Goal: Task Accomplishment & Management: Manage account settings

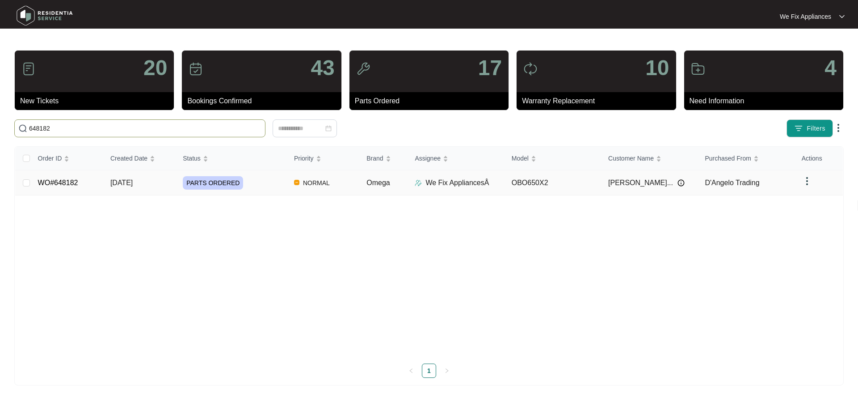
type input "648182"
click at [58, 181] on link "WO#648182" at bounding box center [58, 183] width 40 height 8
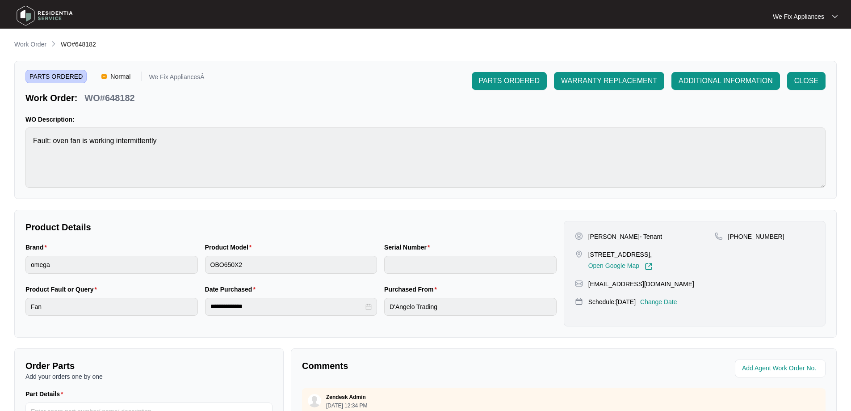
click at [675, 305] on div "[PERSON_NAME]- Tenant [STREET_ADDRESS], Open Google Map [PHONE_NUMBER] [EMAIL_A…" at bounding box center [695, 273] width 262 height 105
click at [672, 316] on div "[PERSON_NAME]- Tenant [STREET_ADDRESS], Open Google Map [PHONE_NUMBER] [EMAIL_A…" at bounding box center [695, 273] width 262 height 105
click at [677, 306] on p "Change Date" at bounding box center [658, 301] width 37 height 9
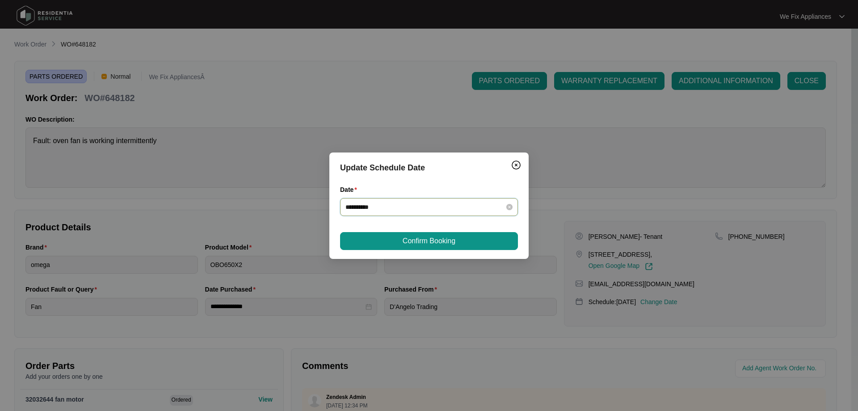
click at [427, 209] on input "**********" at bounding box center [423, 207] width 156 height 10
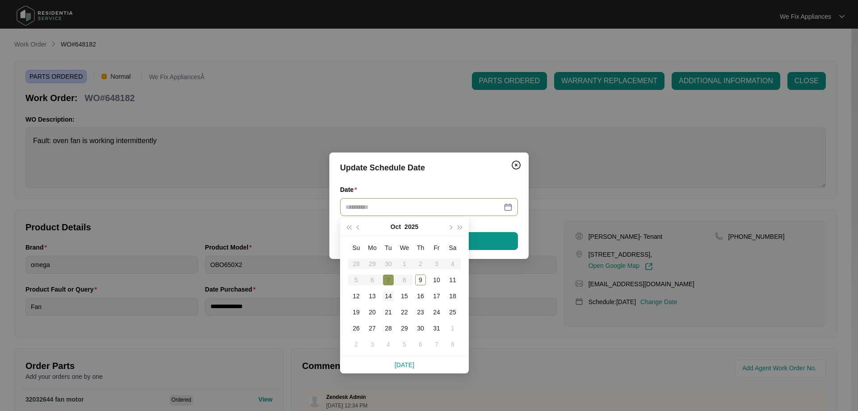
type input "**********"
click at [389, 289] on td "14" at bounding box center [388, 296] width 16 height 16
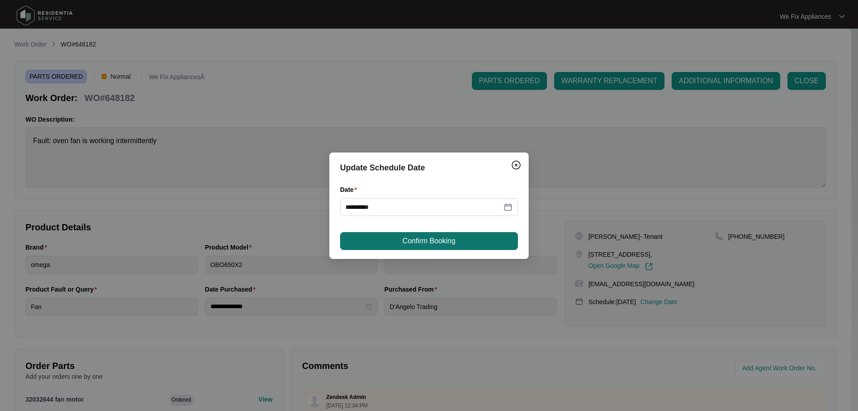
click at [429, 238] on span "Confirm Booking" at bounding box center [429, 240] width 53 height 11
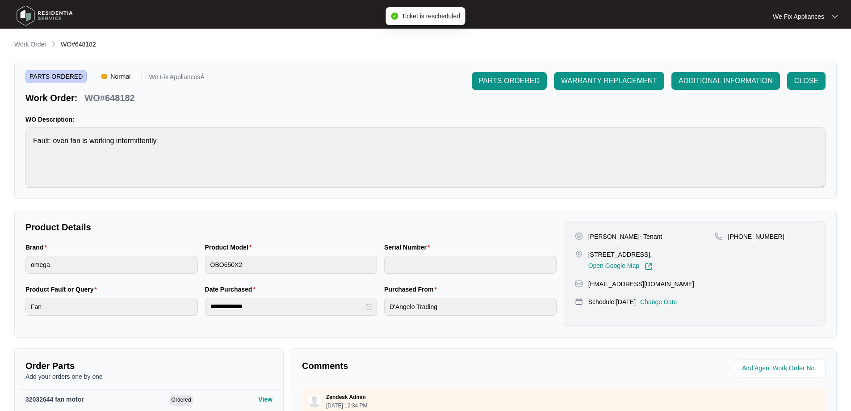
click at [55, 15] on img at bounding box center [44, 15] width 63 height 27
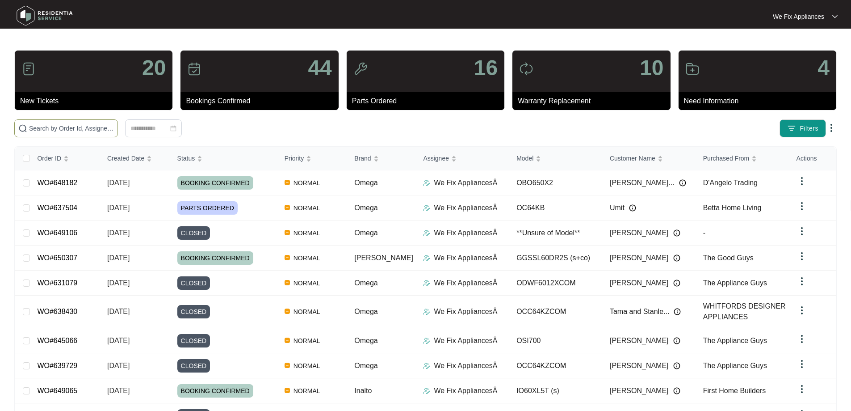
paste input "648082"
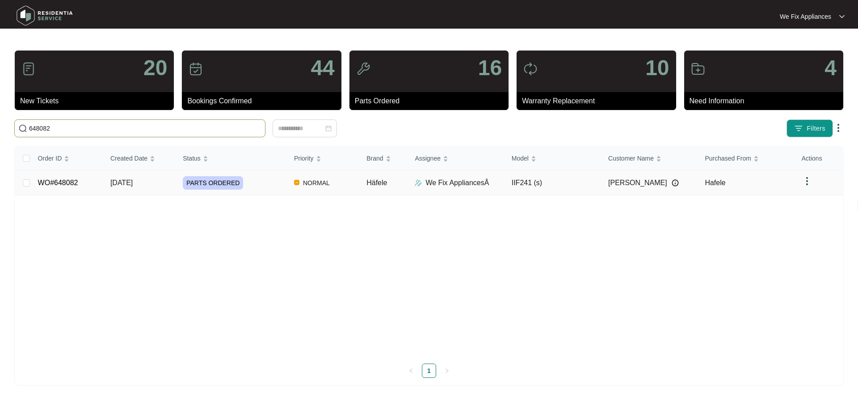
type input "648082"
click at [54, 181] on link "WO#648082" at bounding box center [58, 183] width 40 height 8
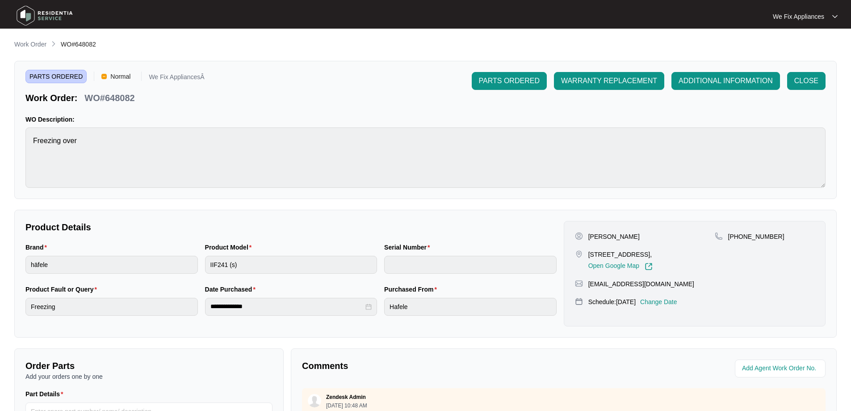
click at [670, 302] on p "Change Date" at bounding box center [658, 301] width 37 height 9
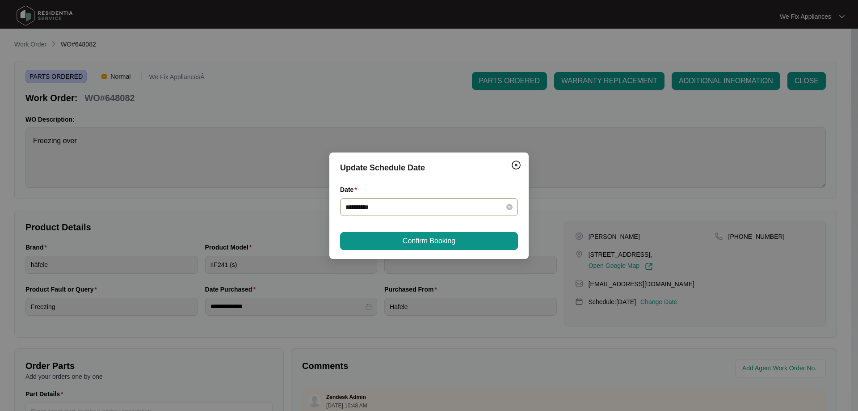
click at [400, 209] on input "**********" at bounding box center [423, 207] width 156 height 10
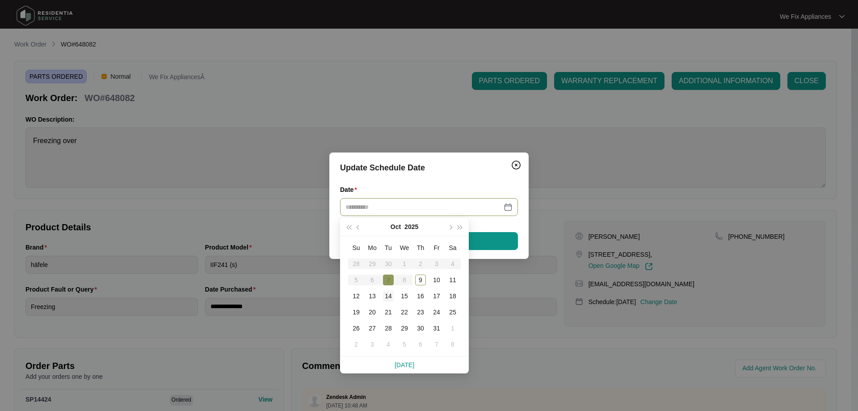
click at [382, 297] on td "14" at bounding box center [388, 296] width 16 height 16
type input "**********"
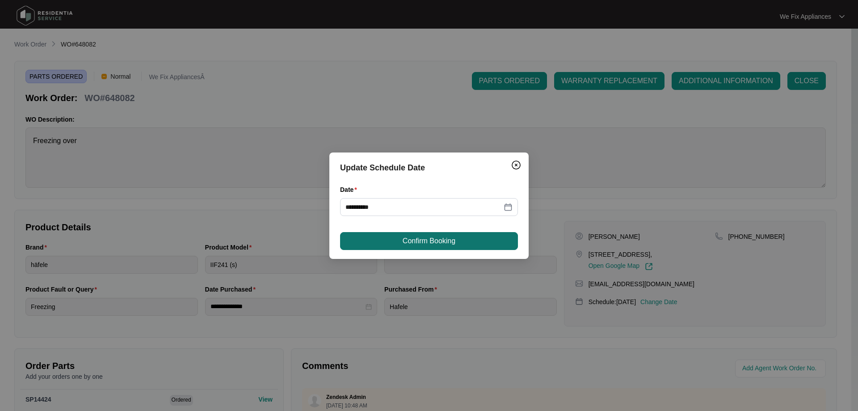
click at [431, 239] on span "Confirm Booking" at bounding box center [429, 240] width 53 height 11
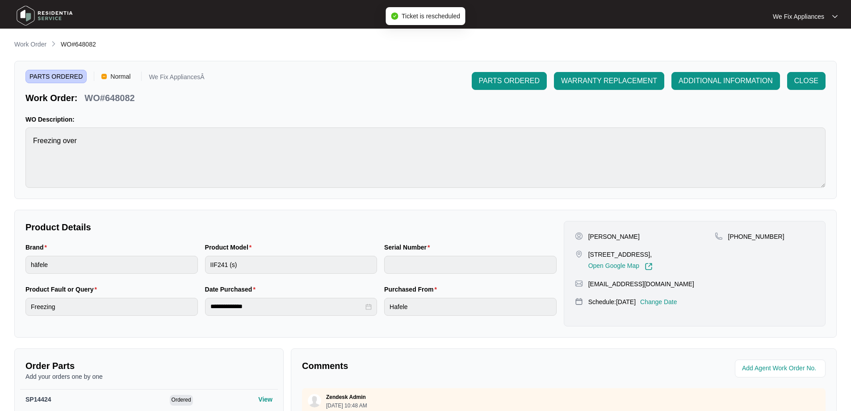
click at [51, 12] on img at bounding box center [44, 15] width 63 height 27
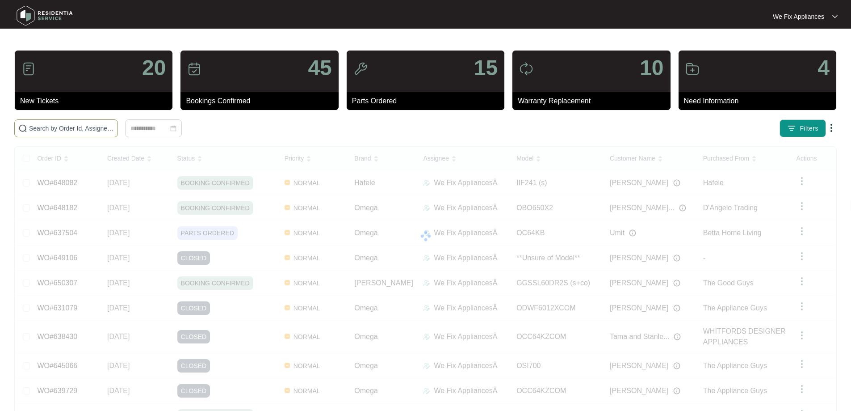
paste input "649488"
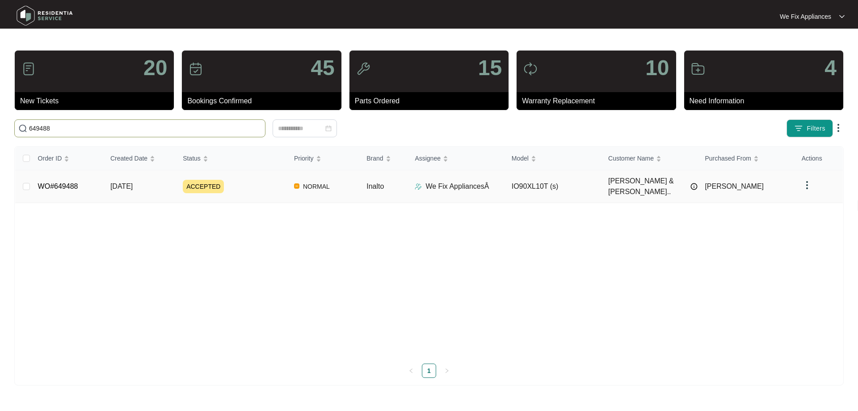
type input "649488"
click at [61, 183] on link "WO#649488" at bounding box center [58, 186] width 40 height 8
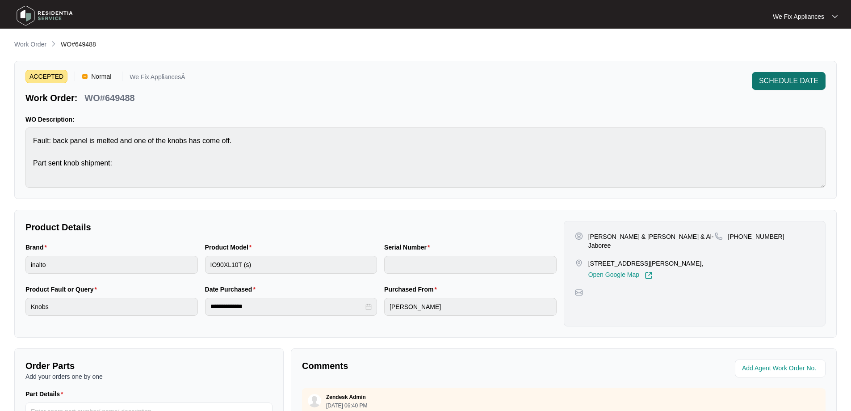
click at [788, 78] on span "SCHEDULE DATE" at bounding box center [788, 81] width 59 height 11
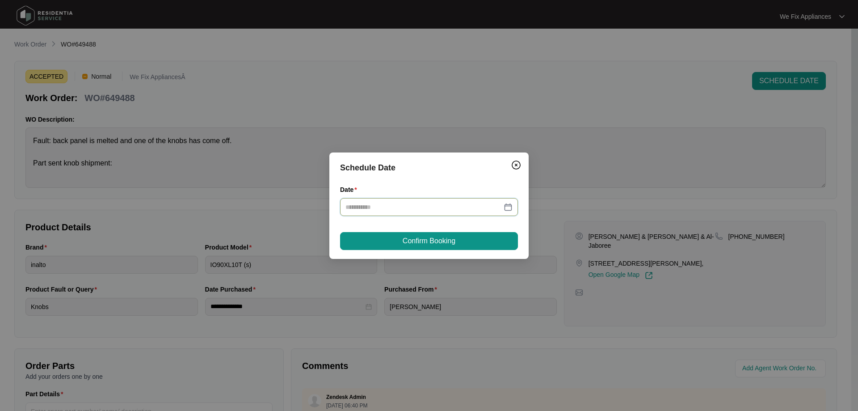
click at [410, 207] on input "Date" at bounding box center [423, 207] width 156 height 10
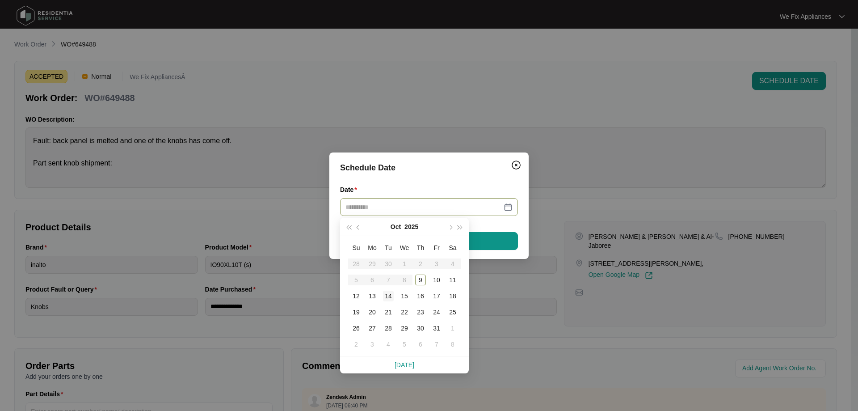
click at [387, 298] on div "14" at bounding box center [388, 295] width 11 height 11
type input "**********"
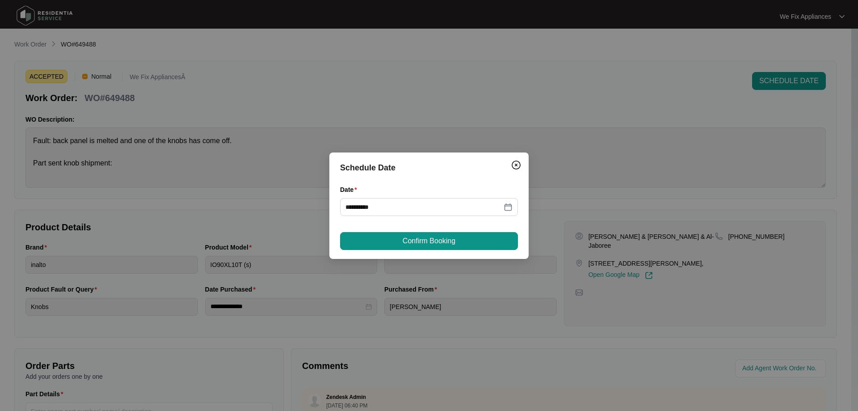
click at [425, 239] on span "Confirm Booking" at bounding box center [429, 240] width 53 height 11
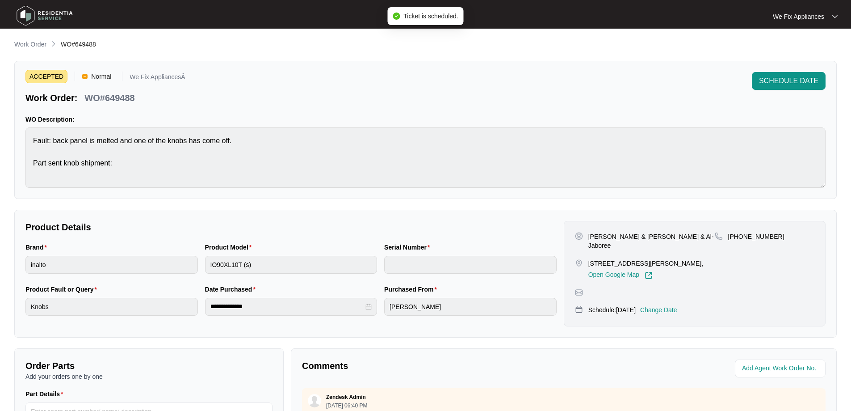
click at [55, 16] on img at bounding box center [44, 15] width 63 height 27
